Goal: Information Seeking & Learning: Check status

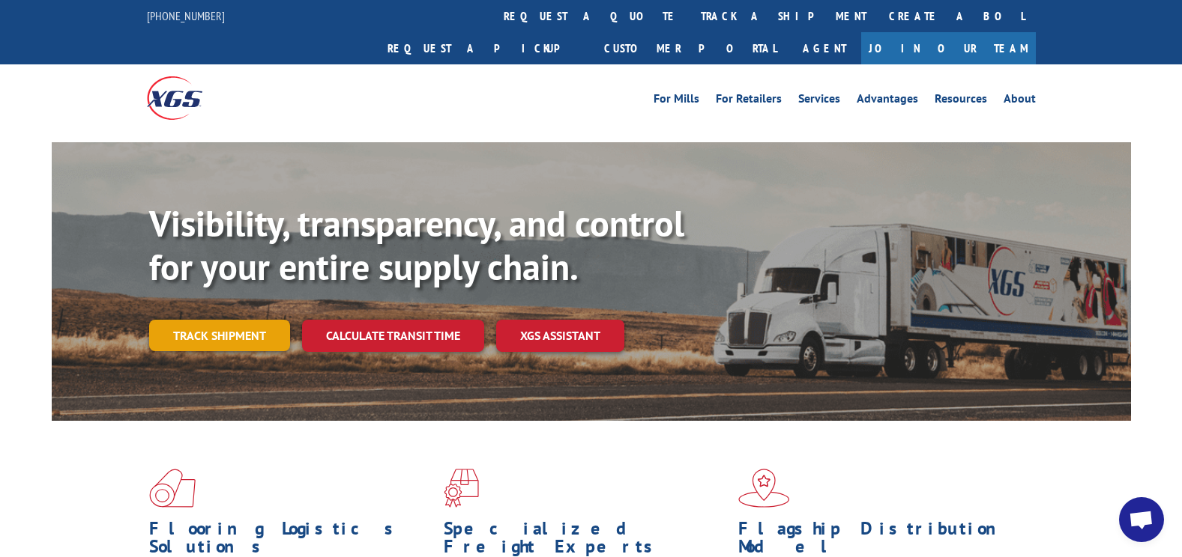
click at [202, 320] on link "Track shipment" at bounding box center [219, 335] width 141 height 31
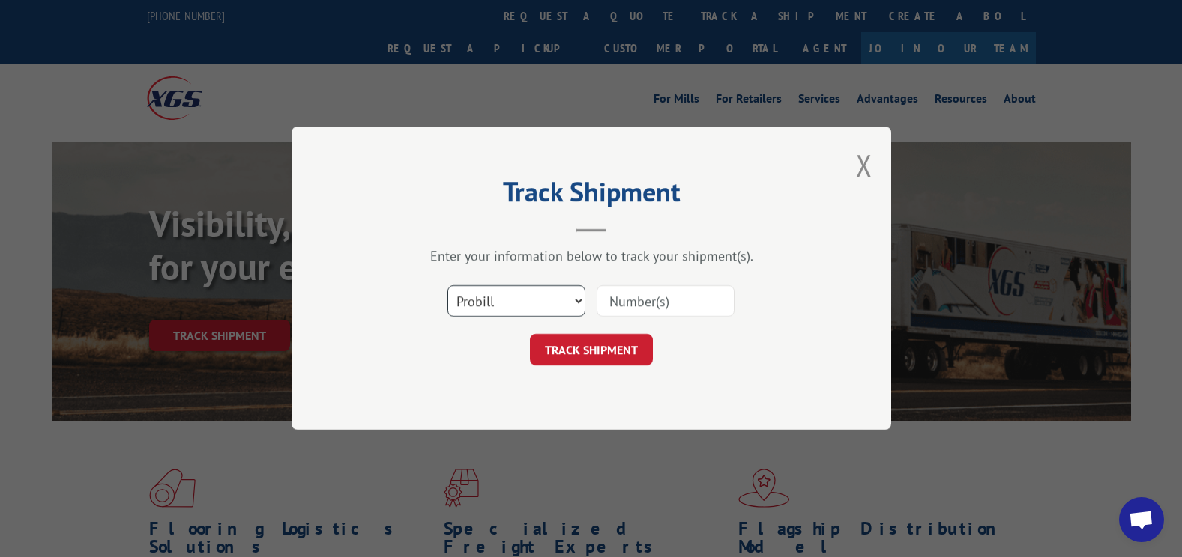
click at [566, 302] on select "Select category... Probill BOL PO" at bounding box center [516, 301] width 138 height 31
select select "bol"
click at [447, 286] on select "Select category... Probill BOL PO" at bounding box center [516, 301] width 138 height 31
click at [644, 306] on input at bounding box center [665, 301] width 138 height 31
paste input "828904149"
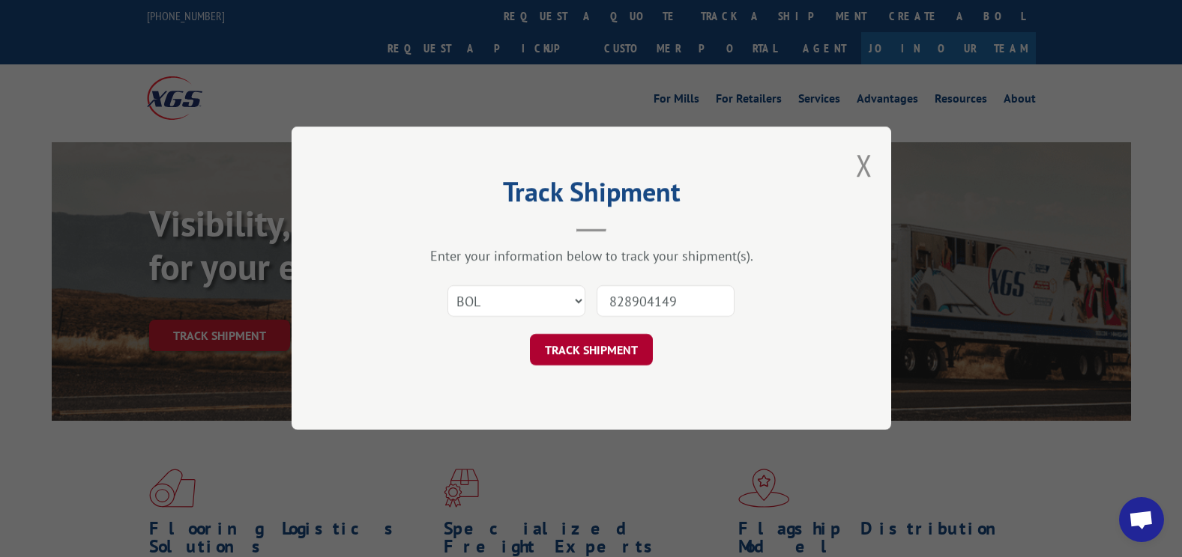
type input "828904149"
click at [619, 349] on button "TRACK SHIPMENT" at bounding box center [591, 350] width 123 height 31
